Goal: Transaction & Acquisition: Purchase product/service

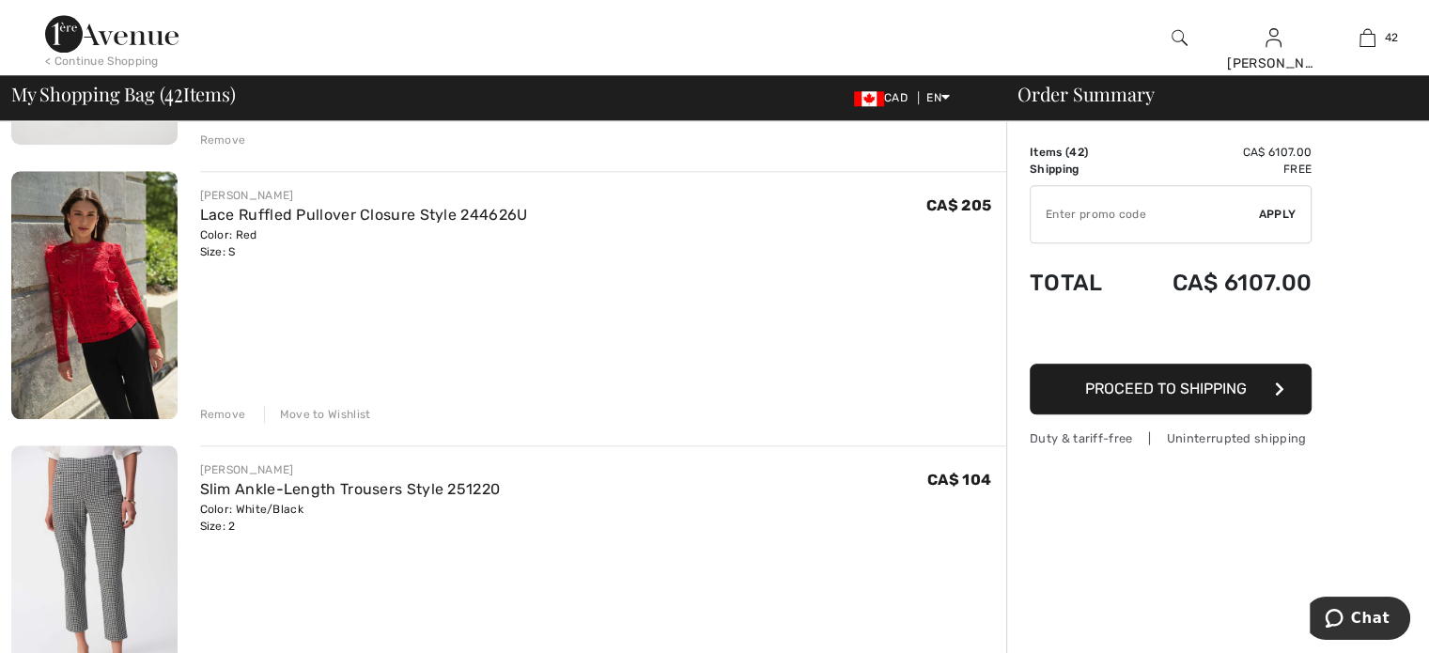
scroll to position [2067, 0]
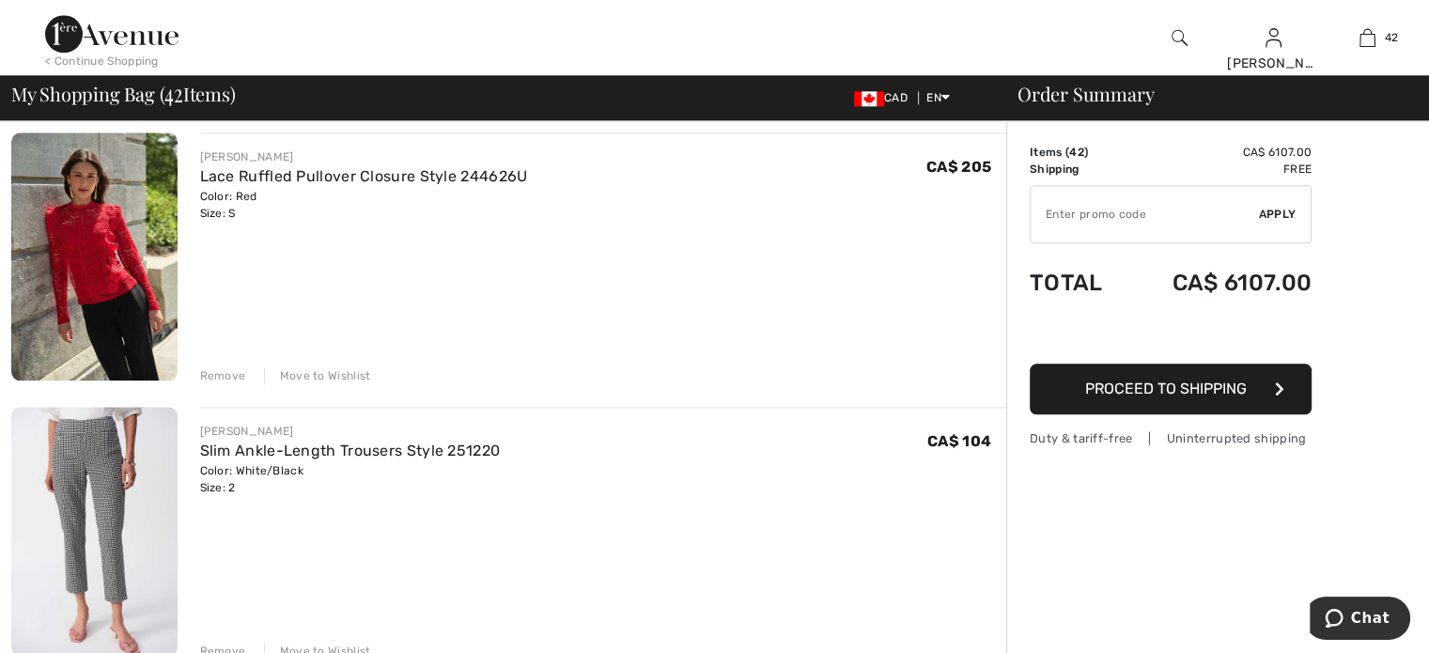
click at [137, 316] on img at bounding box center [94, 256] width 166 height 249
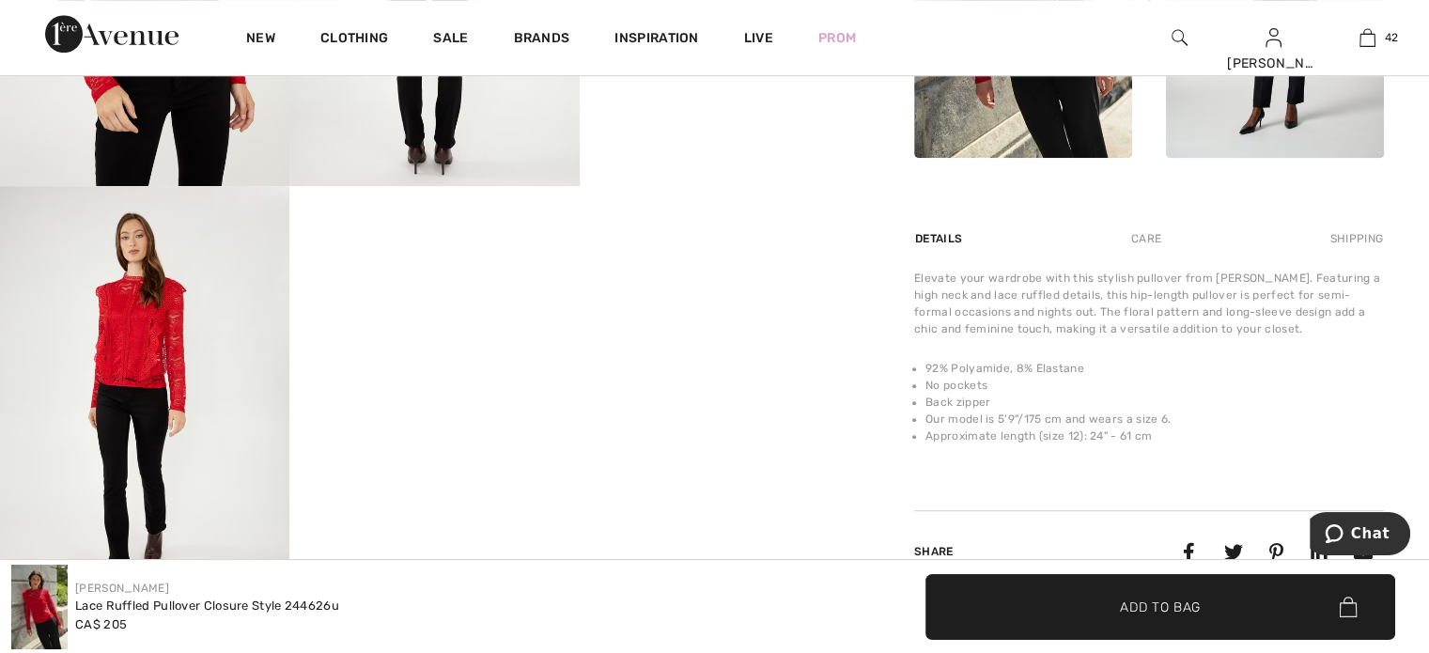
scroll to position [1221, 0]
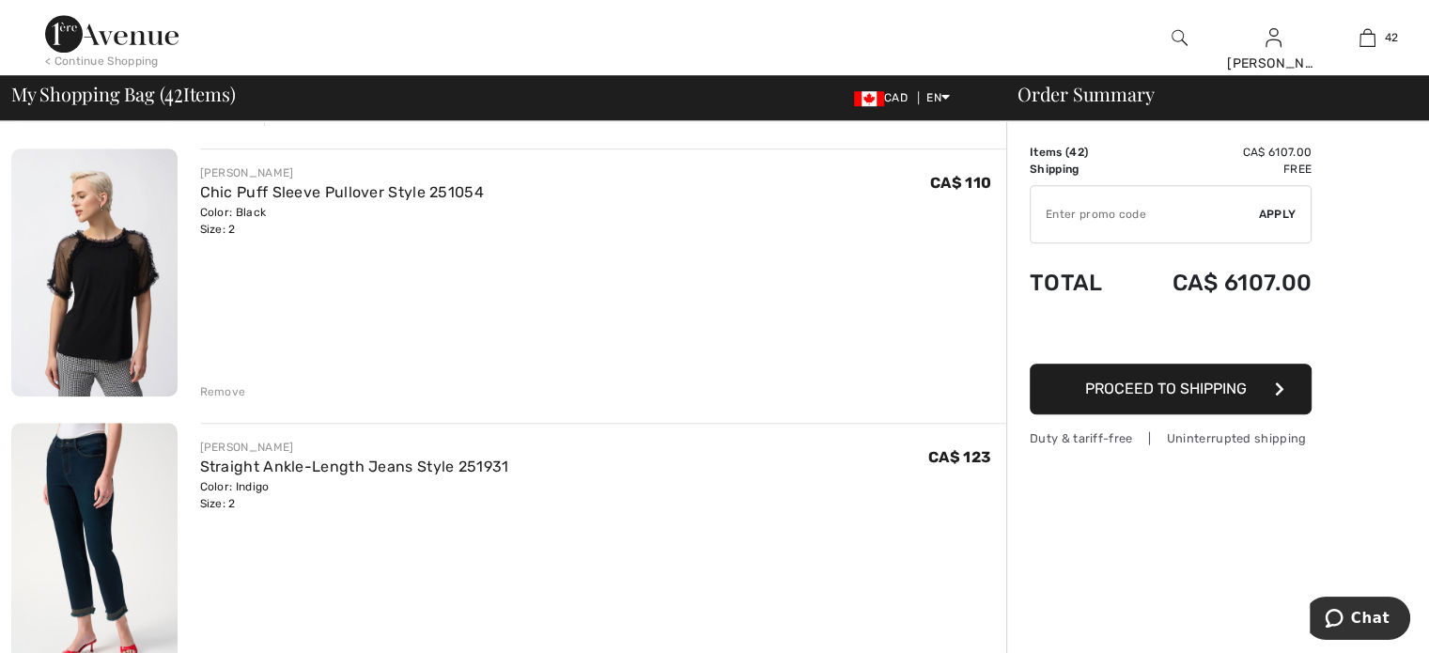
scroll to position [8642, 0]
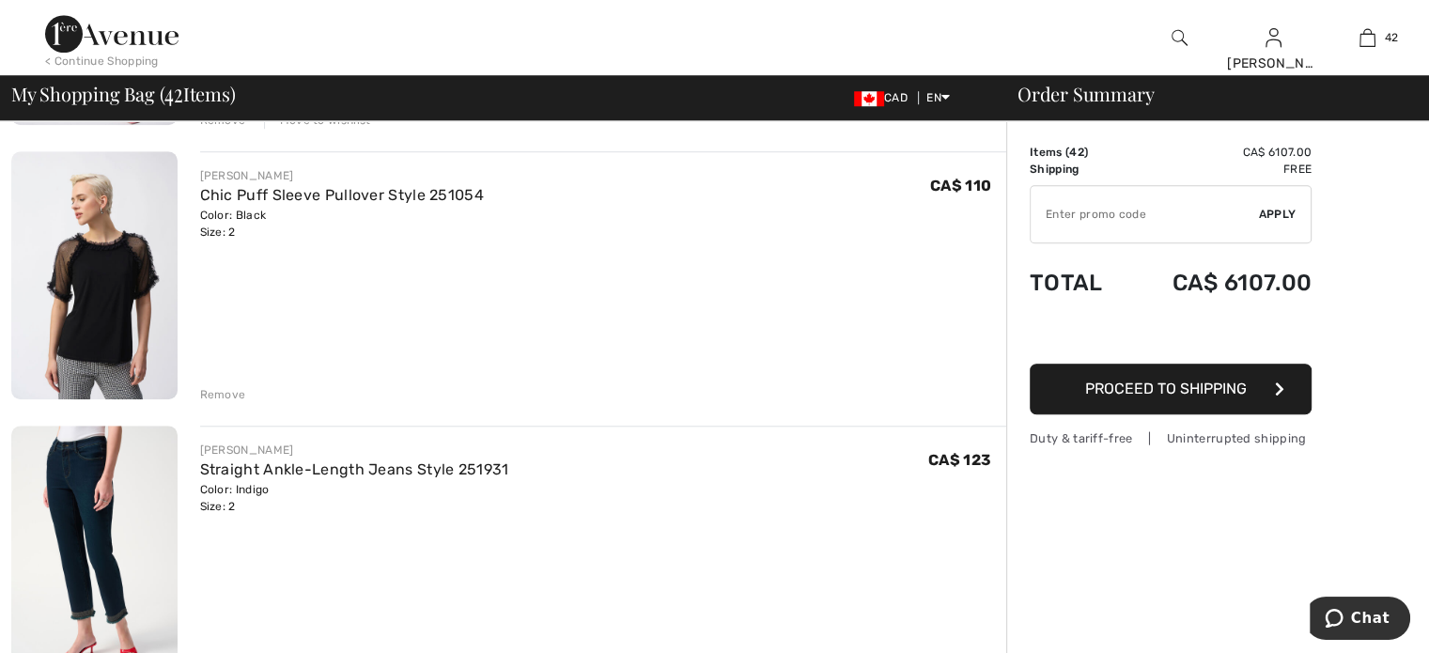
click at [151, 290] on img at bounding box center [94, 275] width 166 height 248
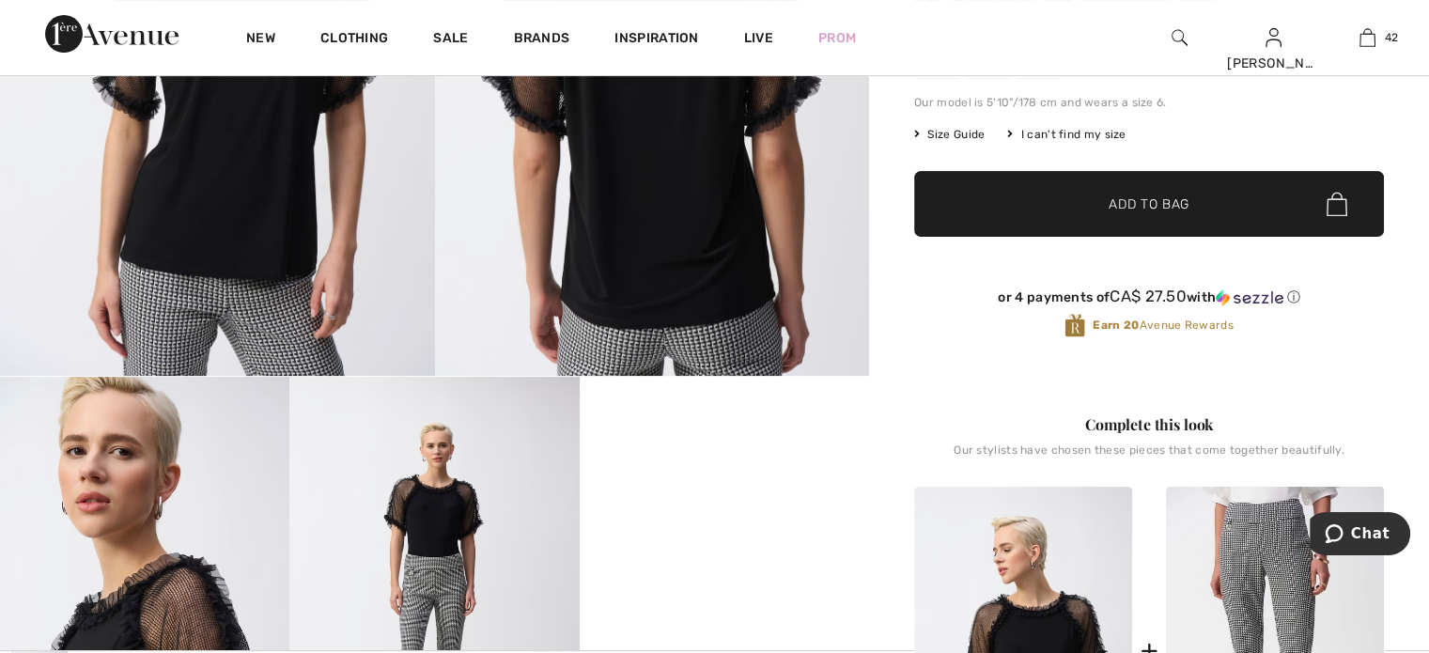
scroll to position [376, 0]
